Goal: Register for event/course

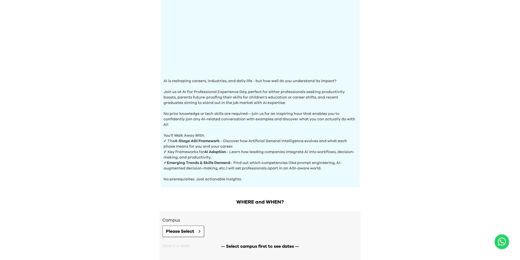
scroll to position [141, 0]
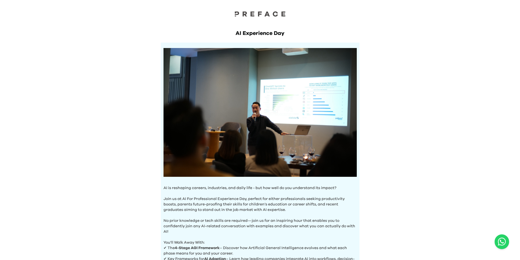
click at [409, 144] on div "AI Experience Day AI is reshaping careers, industries, and daily life - but how…" at bounding box center [260, 189] width 520 height 379
